Goal: Transaction & Acquisition: Purchase product/service

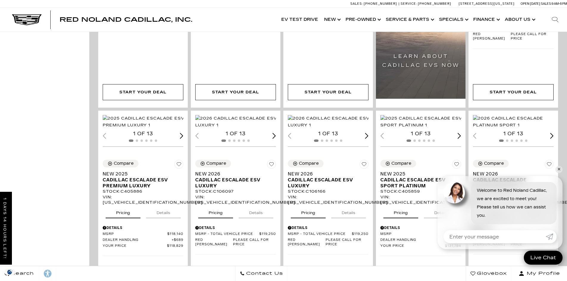
scroll to position [327, 0]
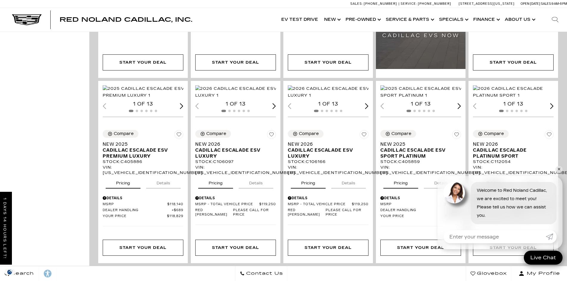
click at [558, 169] on link "✕" at bounding box center [558, 169] width 7 height 7
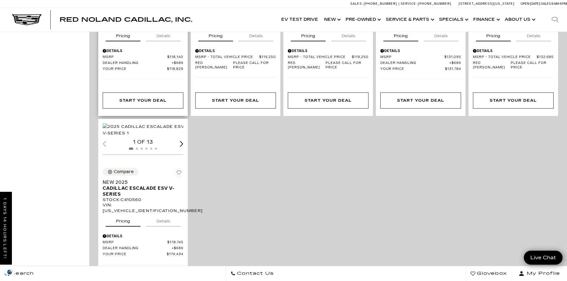
scroll to position [506, 0]
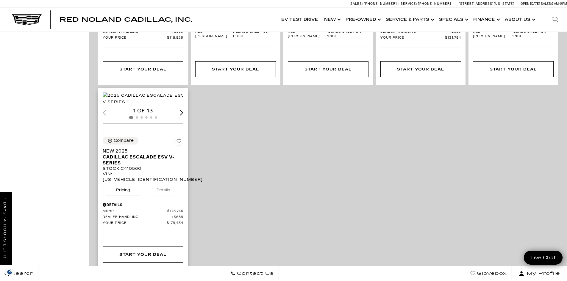
click at [135, 105] on img "1 / 2" at bounding box center [144, 98] width 82 height 13
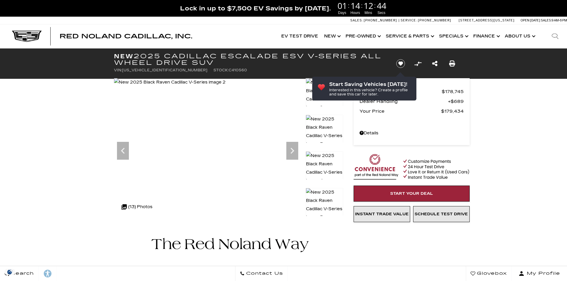
click at [290, 152] on icon "Next" at bounding box center [292, 151] width 12 height 12
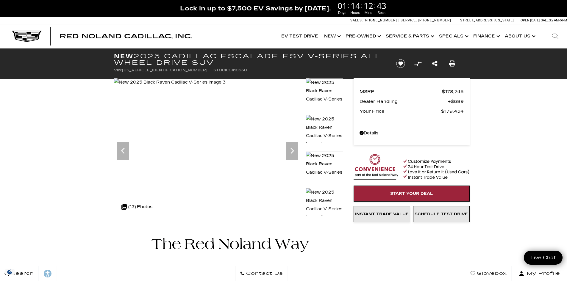
click at [290, 152] on icon "Next" at bounding box center [292, 151] width 12 height 12
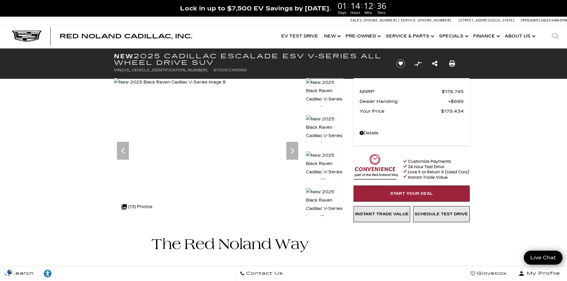
click at [290, 152] on icon "Next" at bounding box center [292, 151] width 12 height 12
click at [122, 151] on icon "Previous" at bounding box center [123, 151] width 4 height 6
click at [292, 153] on icon "Next" at bounding box center [292, 151] width 4 height 6
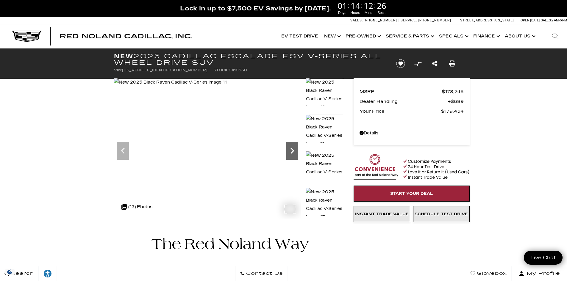
click at [292, 153] on icon "Next" at bounding box center [292, 151] width 4 height 6
click at [228, 87] on img at bounding box center [171, 82] width 114 height 8
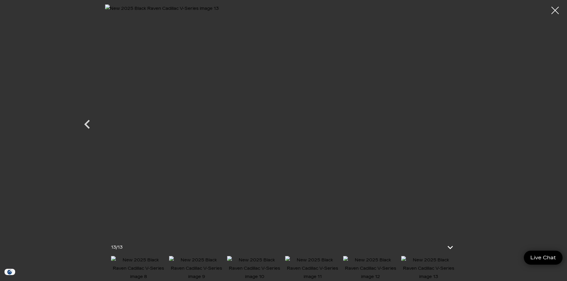
scroll to position [30, 0]
click at [557, 11] on div at bounding box center [555, 11] width 16 height 16
